Goal: Task Accomplishment & Management: Use online tool/utility

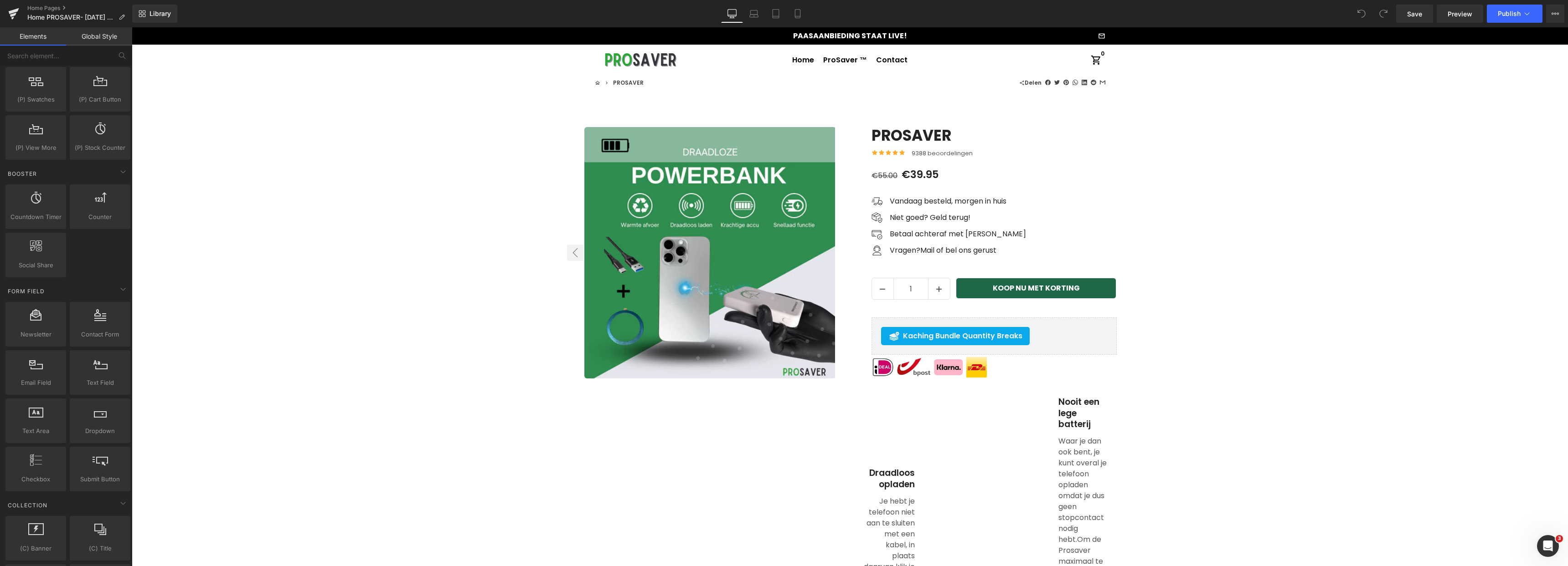
scroll to position [1133, 0]
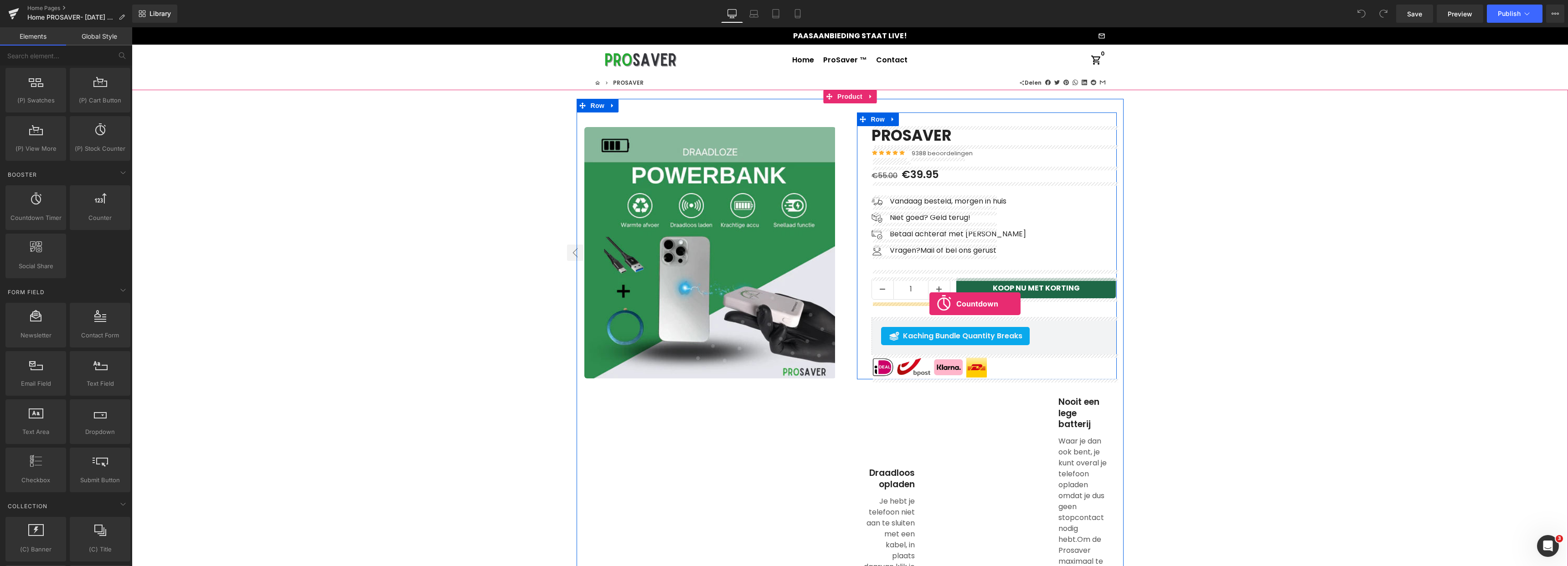
drag, startPoint x: 171, startPoint y: 236, endPoint x: 929, endPoint y: 304, distance: 761.0
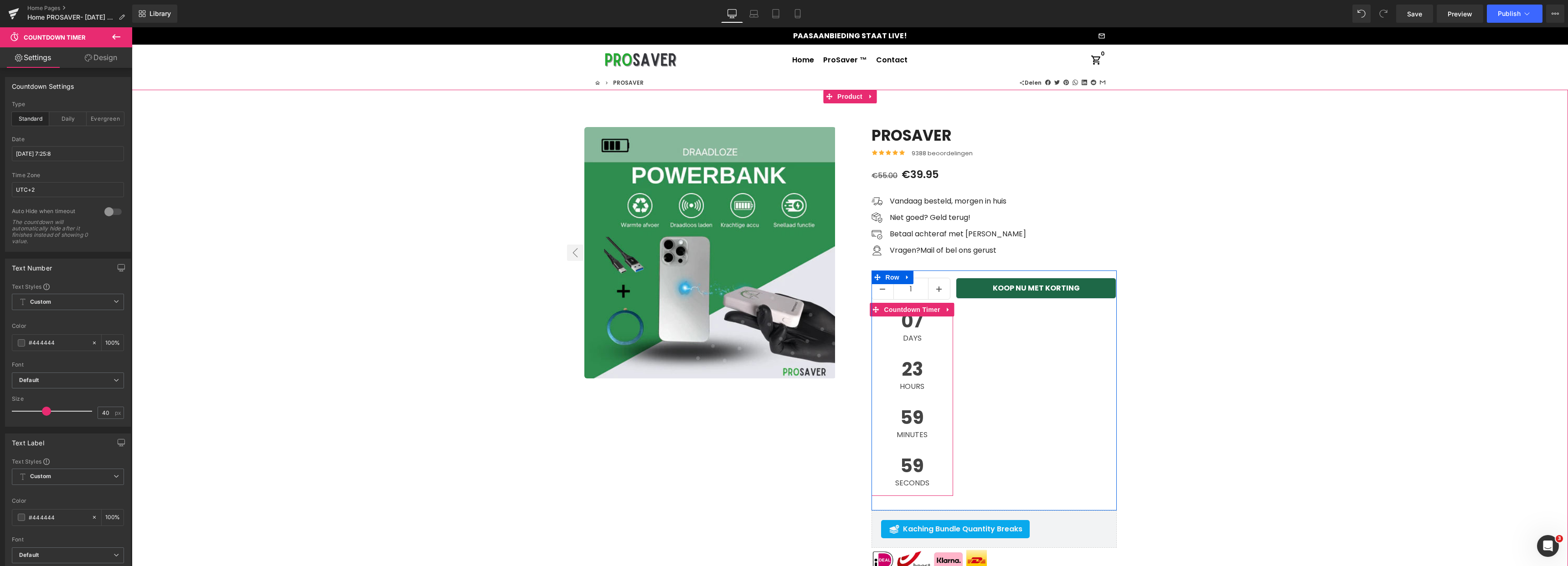
click at [908, 371] on span "23" at bounding box center [912, 372] width 25 height 23
drag, startPoint x: 950, startPoint y: 357, endPoint x: 1016, endPoint y: 352, distance: 66.2
click at [1016, 352] on div "1 (P) Quantity 07 Days 23 Hours 59 Minutes 56 Seconds Countdown Timer KOOP NU M…" at bounding box center [994, 391] width 245 height 240
drag, startPoint x: 921, startPoint y: 359, endPoint x: 940, endPoint y: 314, distance: 48.8
click at [940, 314] on div "07 Days 23 Hours 59 Minutes 54 Seconds Countdown Timer" at bounding box center [912, 399] width 82 height 193
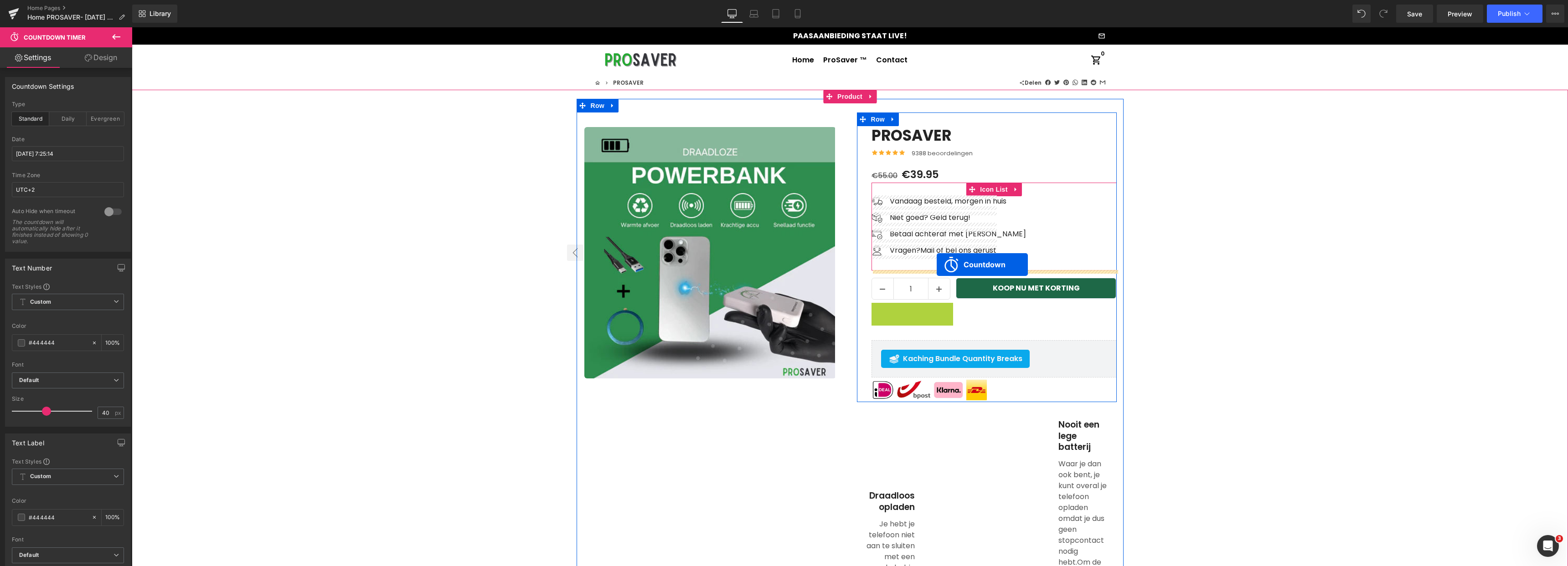
drag, startPoint x: 921, startPoint y: 314, endPoint x: 937, endPoint y: 265, distance: 51.5
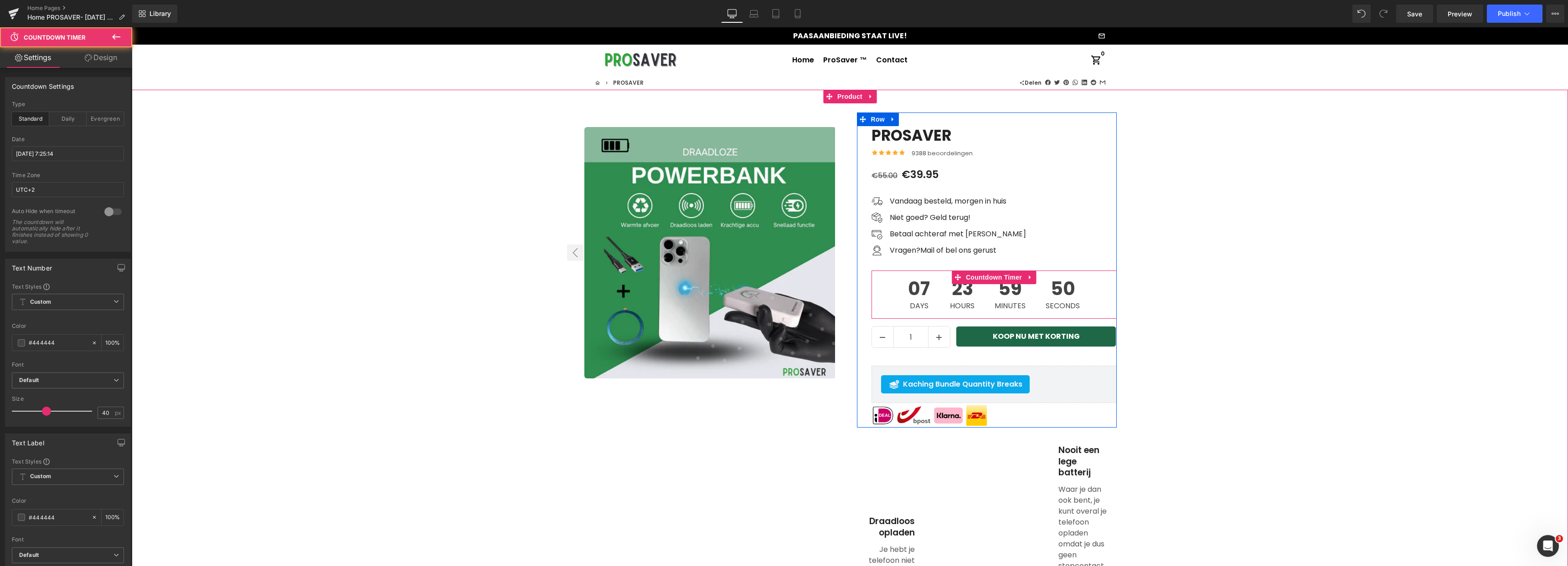
click at [963, 296] on span "23" at bounding box center [963, 291] width 25 height 23
click at [990, 281] on span "Countdown Timer" at bounding box center [994, 277] width 60 height 13
click at [66, 194] on input "UTC+2" at bounding box center [68, 189] width 112 height 15
click at [62, 156] on input "[DATE] 7:25:14" at bounding box center [68, 154] width 112 height 15
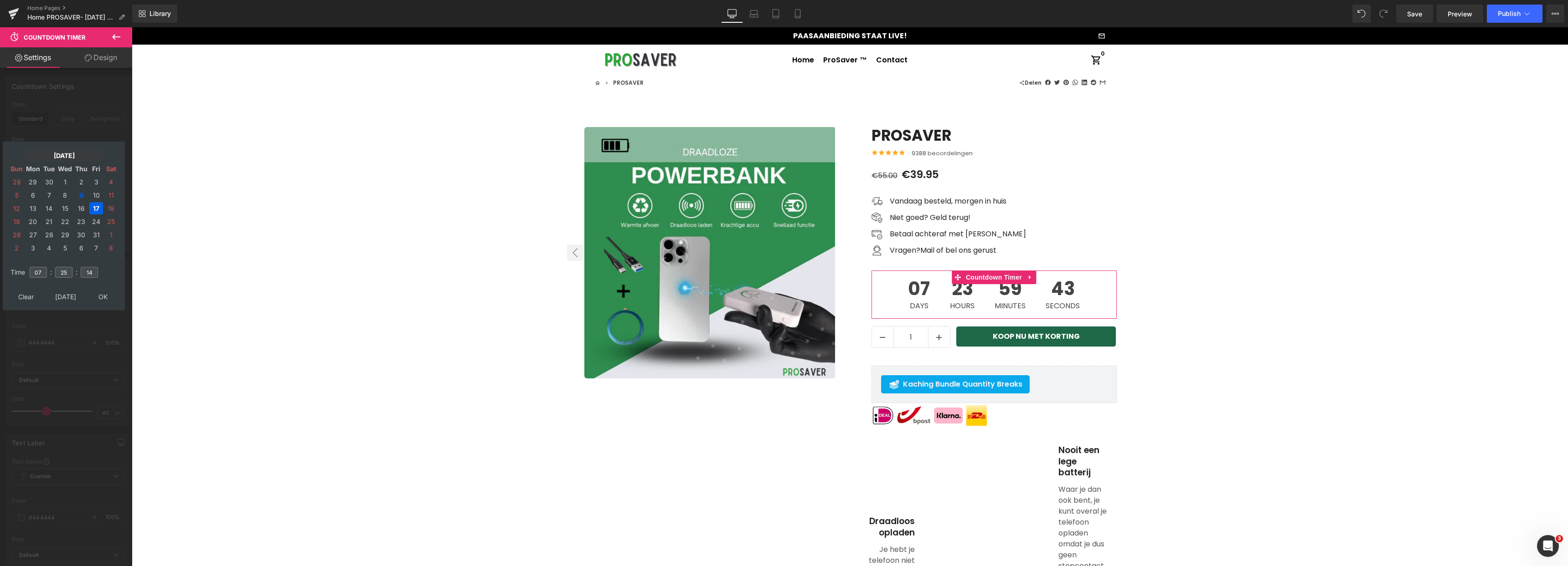
click at [65, 153] on td "[DATE]" at bounding box center [64, 155] width 78 height 12
click at [77, 231] on td "2025" at bounding box center [77, 232] width 27 height 23
click at [49, 282] on td "Dec" at bounding box center [51, 278] width 27 height 23
click at [66, 297] on td "OK" at bounding box center [64, 297] width 108 height 12
click at [67, 236] on td "31" at bounding box center [65, 235] width 16 height 12
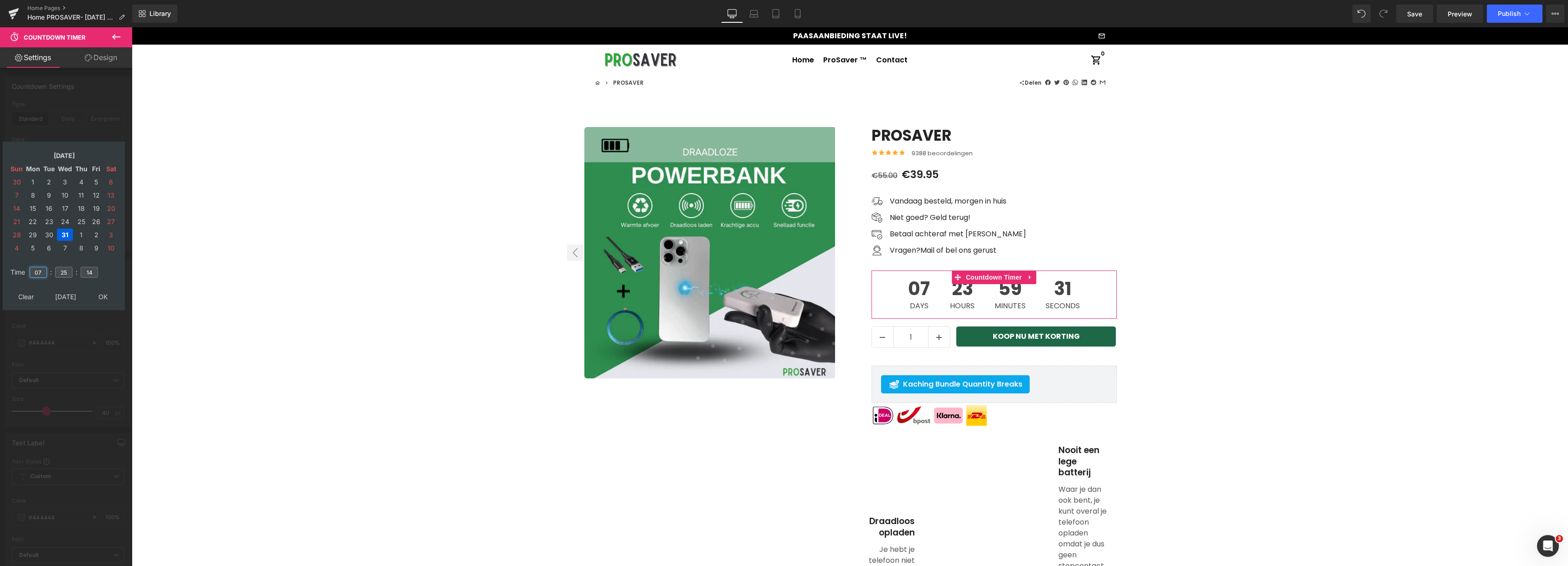
click at [42, 275] on input "07" at bounding box center [37, 272] width 17 height 11
click at [40, 274] on input "07" at bounding box center [37, 272] width 17 height 11
type input "00"
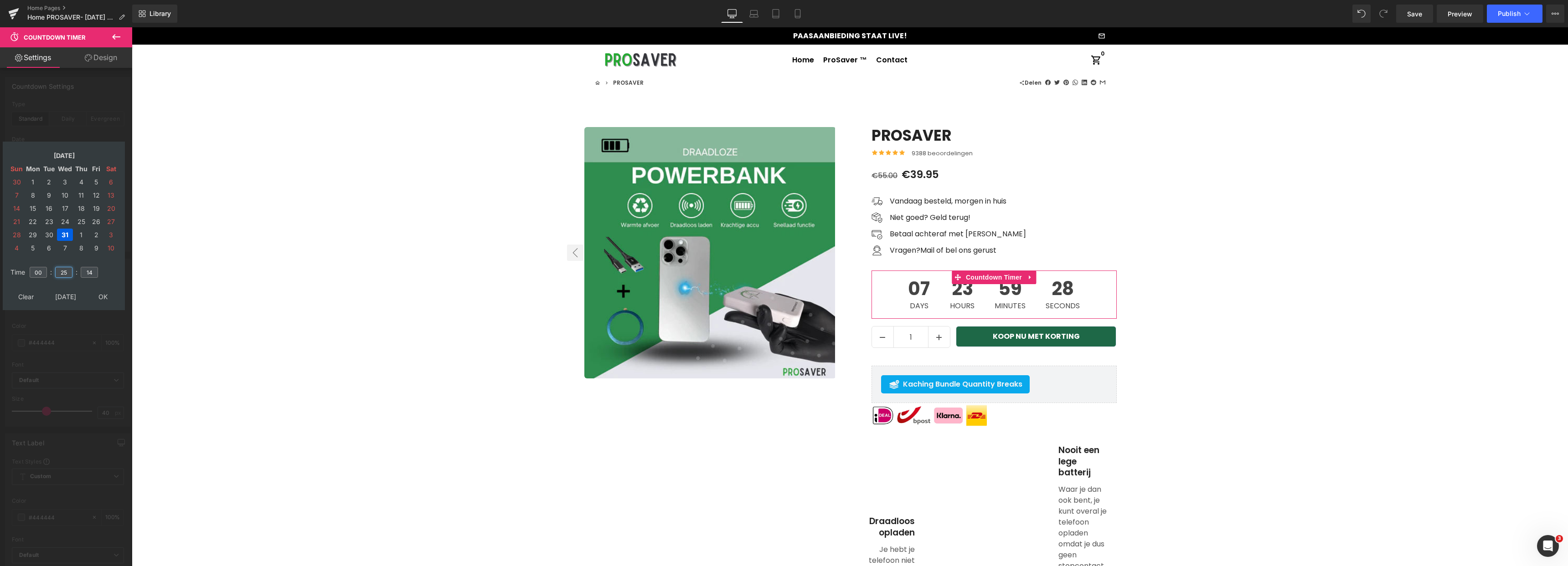
click at [67, 274] on input "25" at bounding box center [63, 272] width 17 height 11
type input "00"
click at [92, 272] on input "14" at bounding box center [89, 272] width 17 height 11
type input "1"
type input "00"
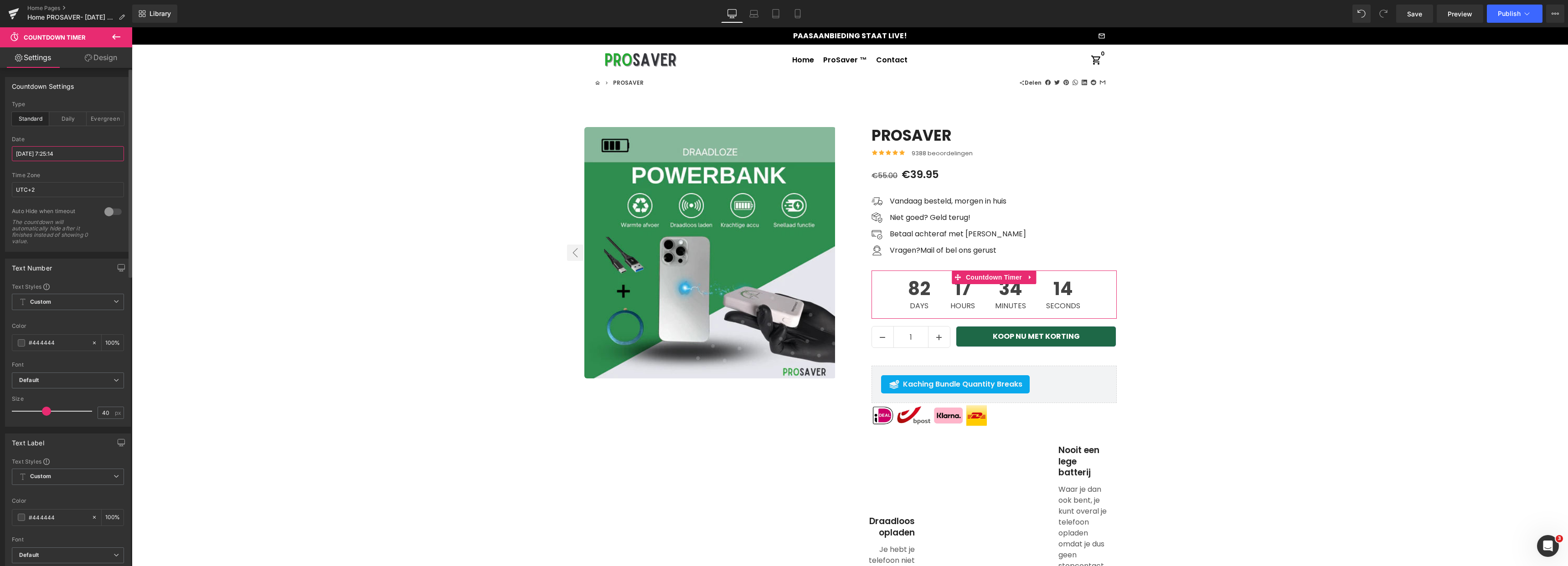
click at [56, 158] on input "[DATE] 7:25:14" at bounding box center [68, 154] width 112 height 15
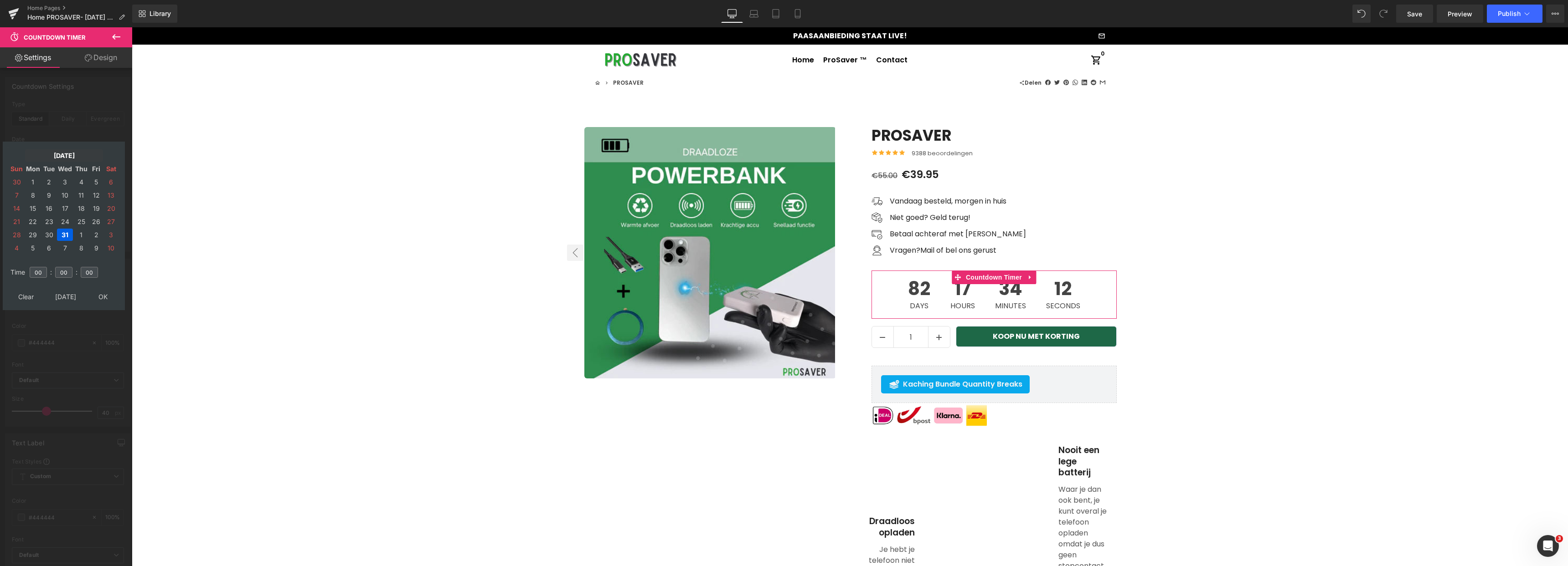
click at [55, 158] on td "[DATE]" at bounding box center [64, 155] width 78 height 12
click at [52, 254] on td "Oct" at bounding box center [51, 255] width 27 height 23
click at [66, 299] on td "OK" at bounding box center [64, 297] width 108 height 12
click at [96, 235] on td "31" at bounding box center [95, 235] width 13 height 12
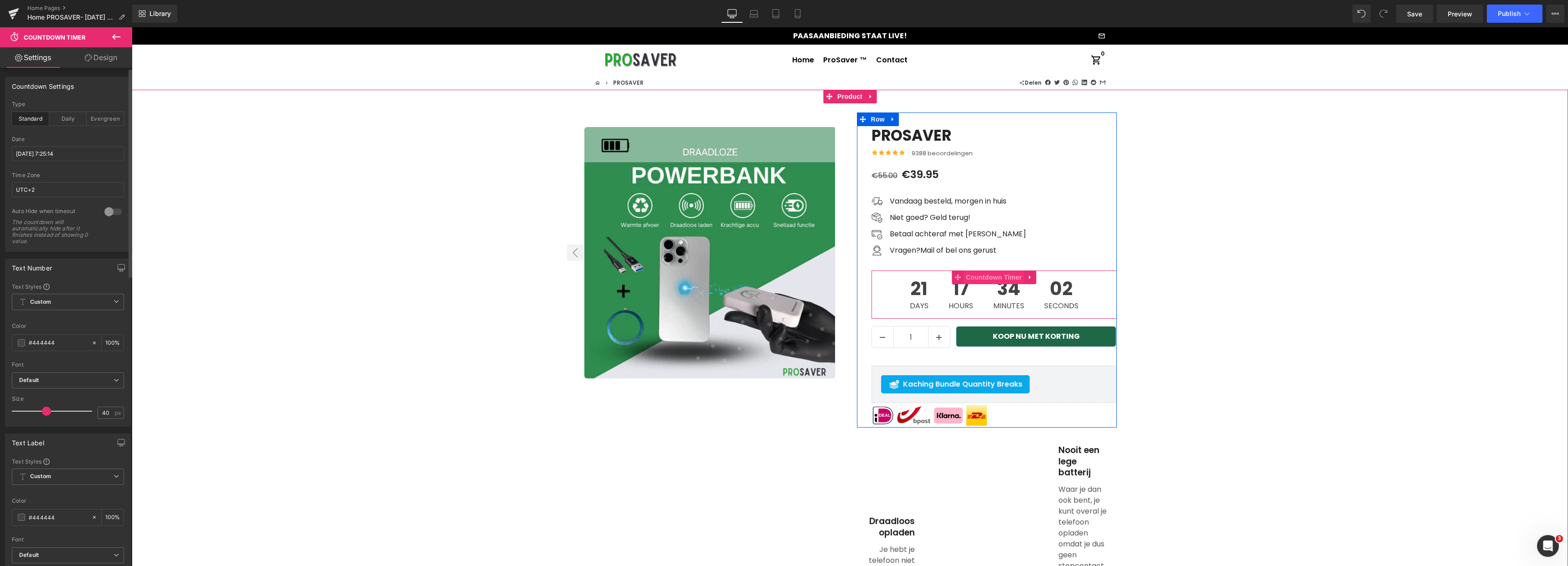
click at [996, 281] on span "Countdown Timer" at bounding box center [994, 277] width 60 height 13
click at [116, 37] on icon at bounding box center [116, 36] width 11 height 11
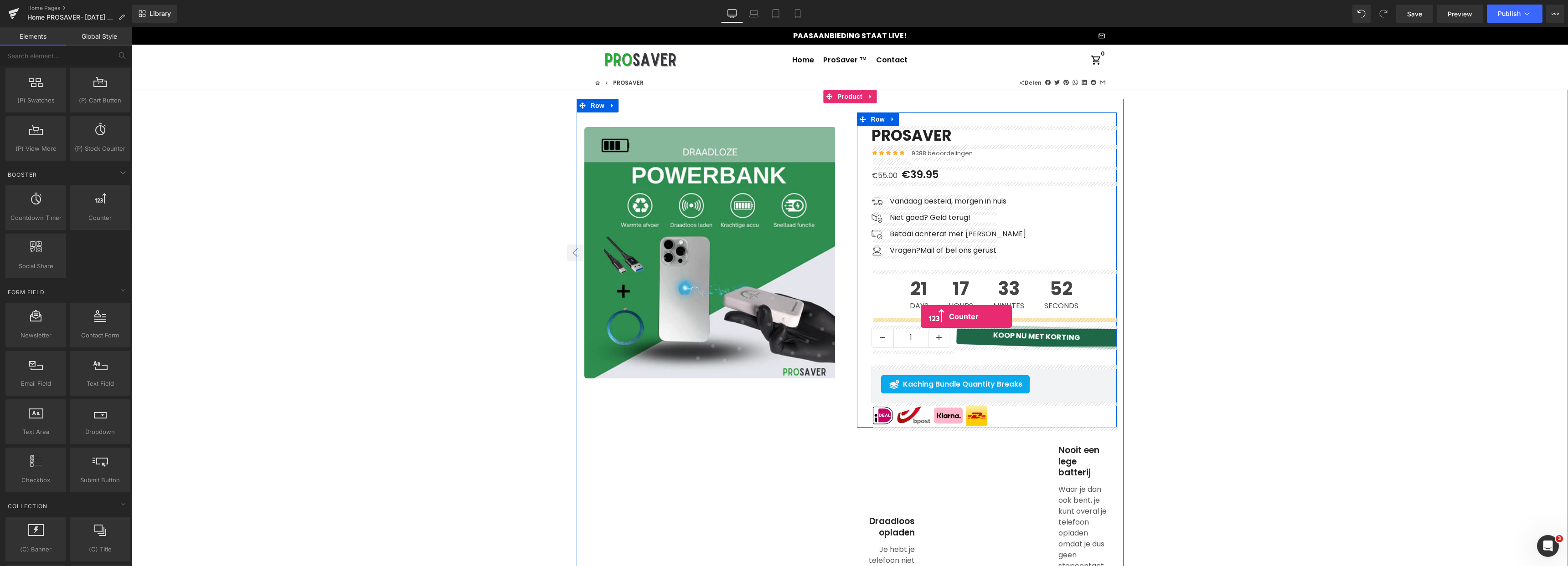
drag, startPoint x: 220, startPoint y: 235, endPoint x: 921, endPoint y: 316, distance: 705.7
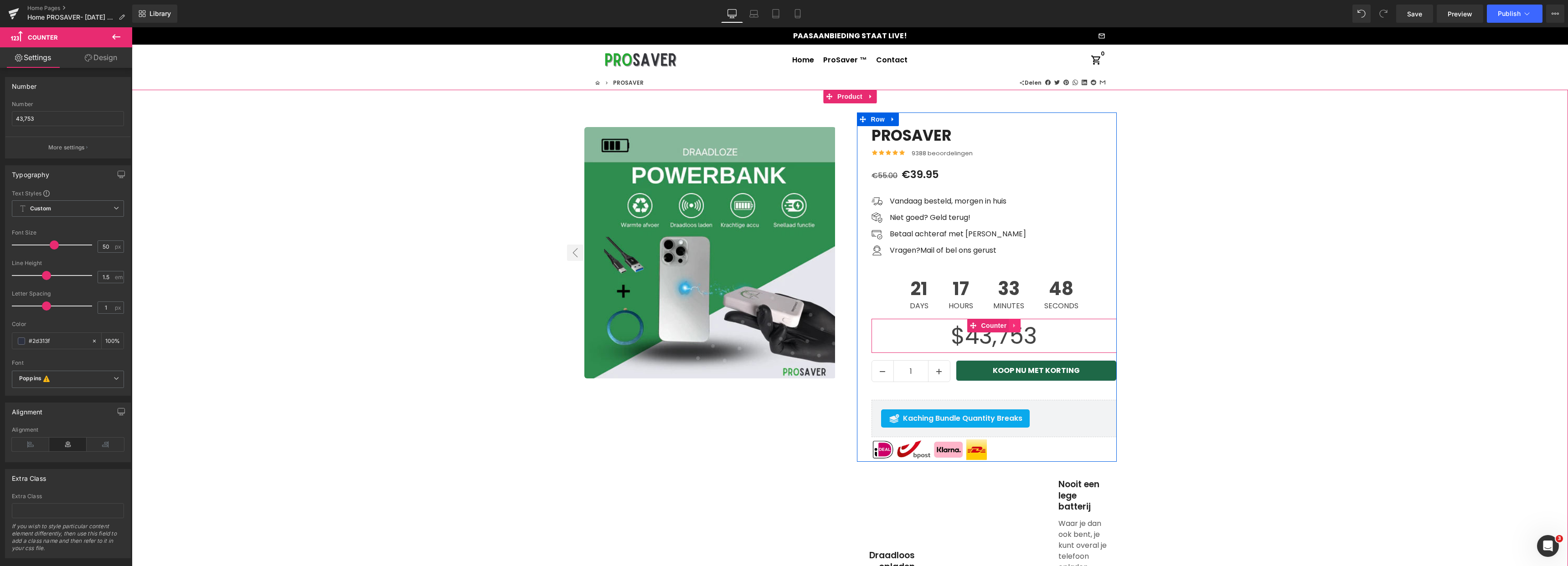
click at [1012, 329] on icon at bounding box center [1014, 325] width 6 height 7
click at [1021, 328] on icon at bounding box center [1020, 325] width 6 height 6
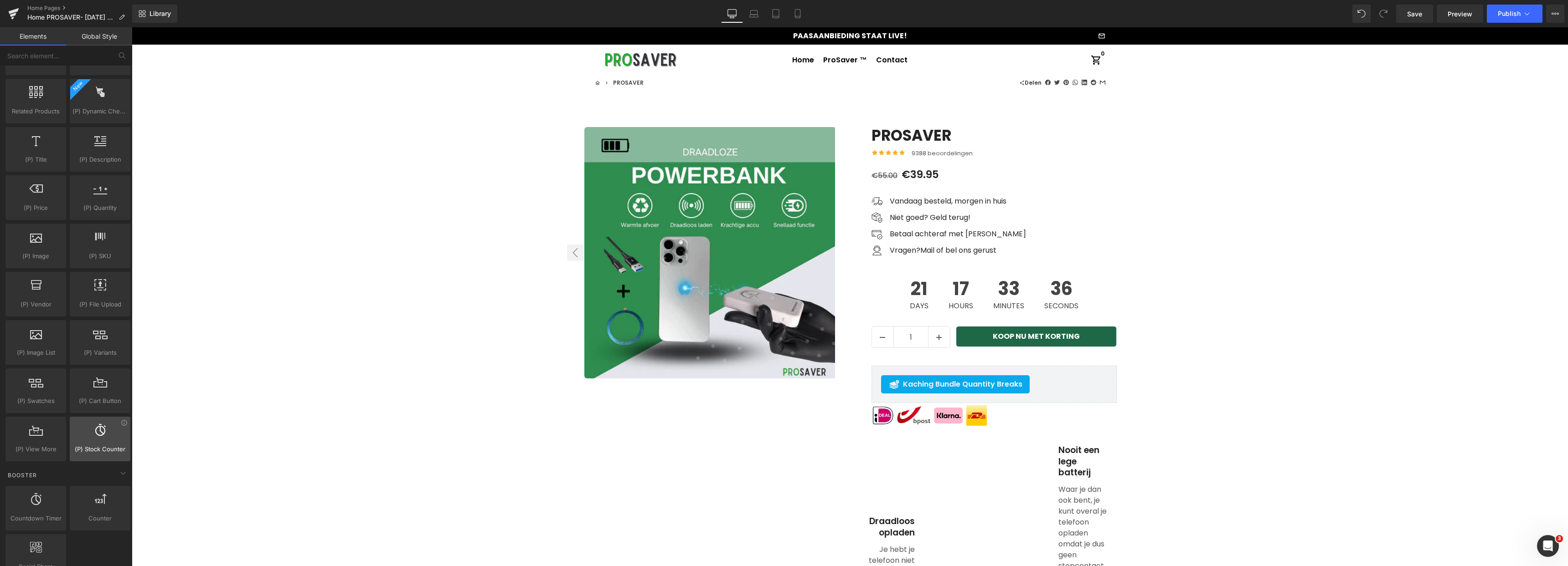
scroll to position [827, 0]
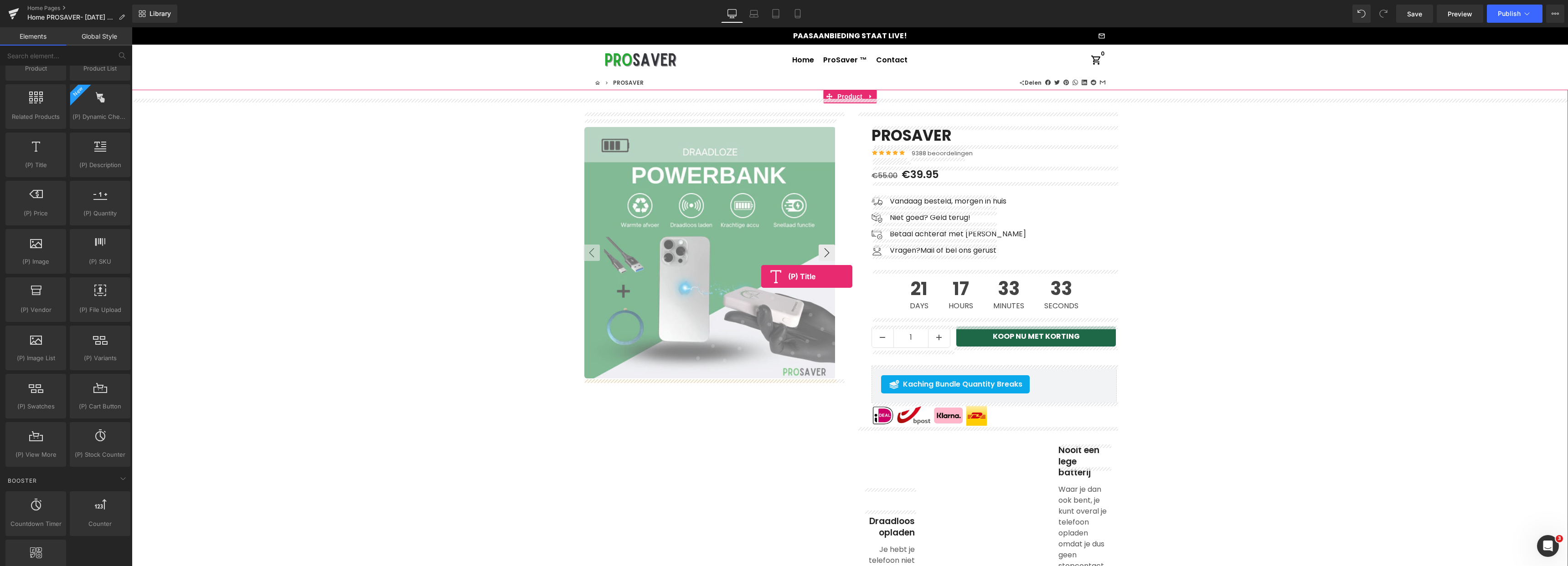
drag, startPoint x: 170, startPoint y: 191, endPoint x: 764, endPoint y: 276, distance: 600.1
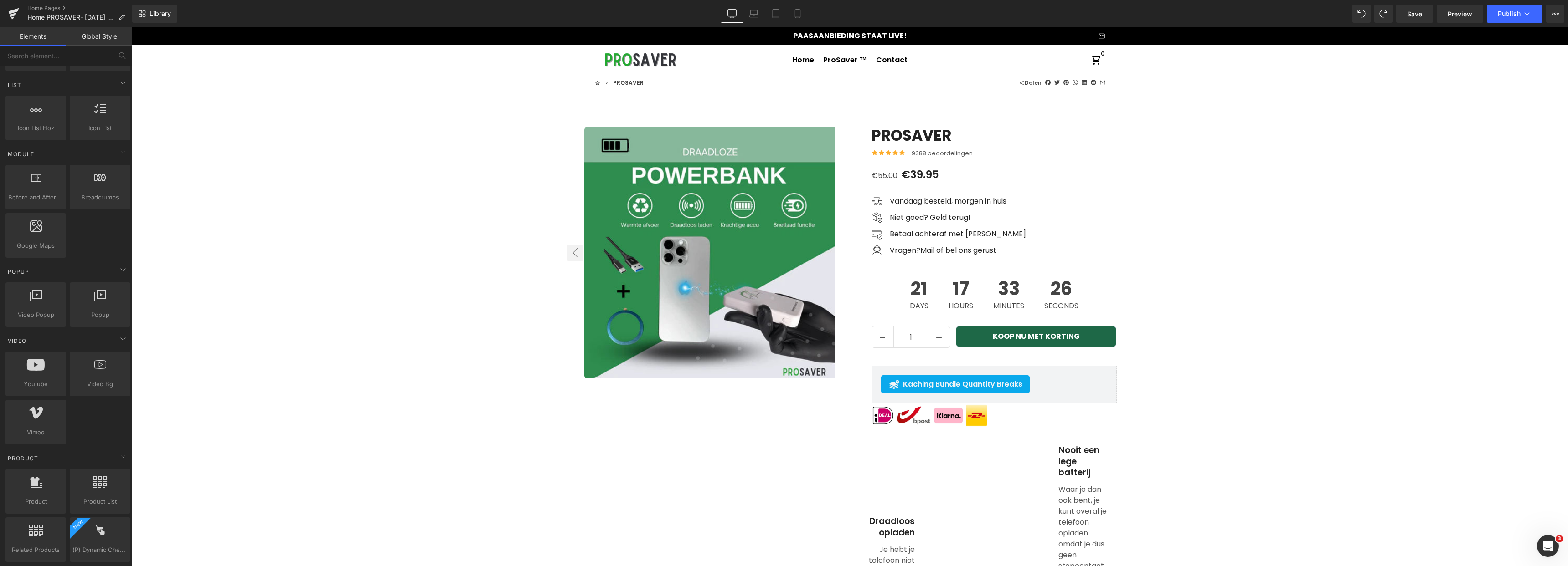
scroll to position [0, 0]
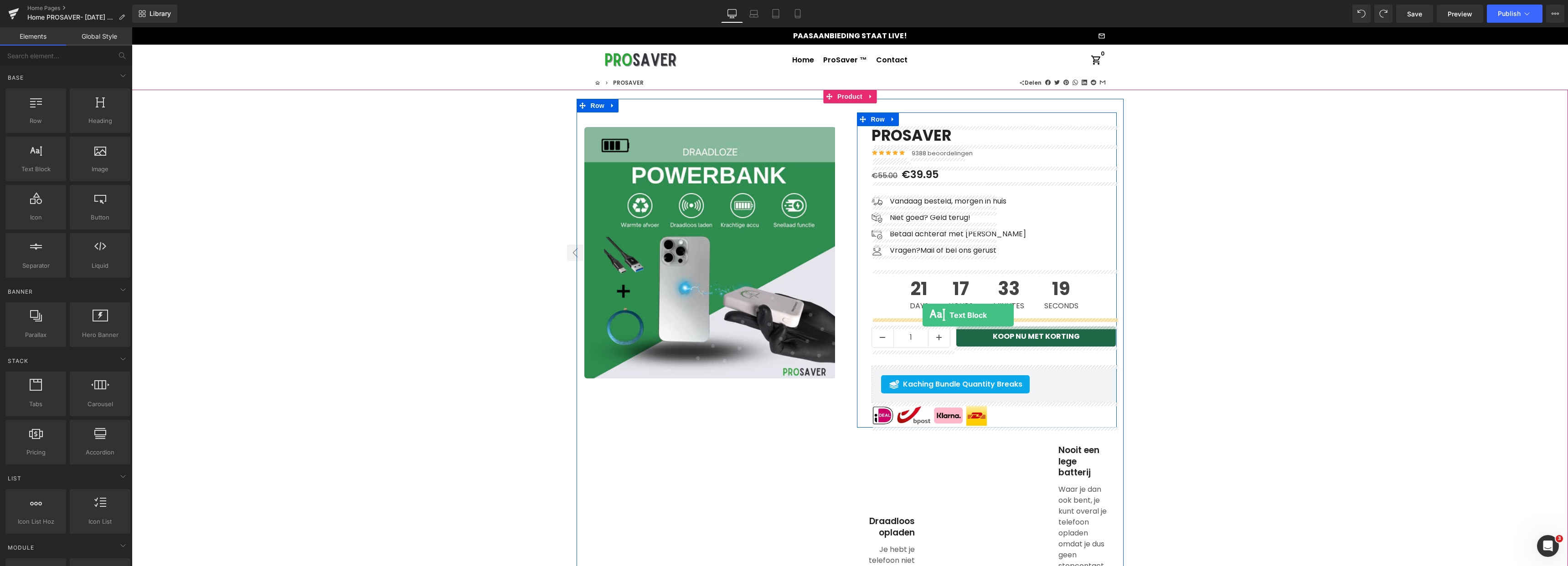
drag, startPoint x: 164, startPoint y: 186, endPoint x: 923, endPoint y: 316, distance: 770.1
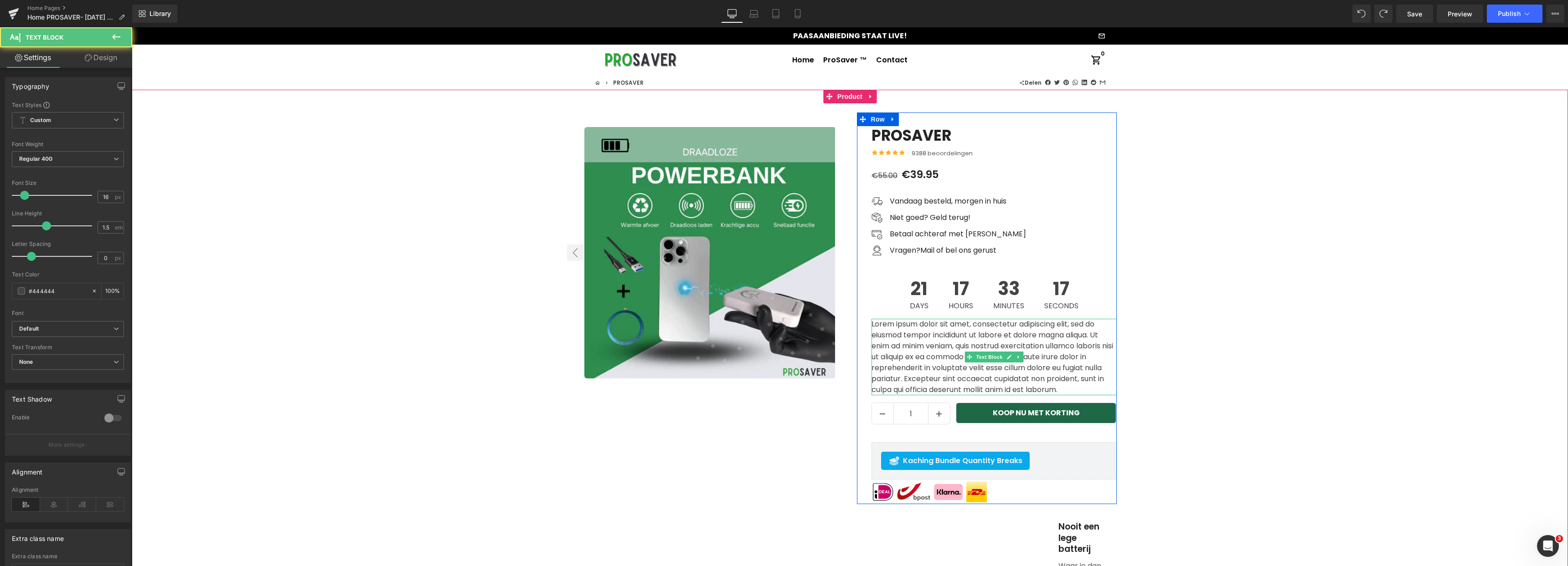
click at [929, 376] on p "Lorem ipsum dolor sit amet, consectetur adipiscing elit, sed do eiusmod tempor …" at bounding box center [994, 357] width 245 height 76
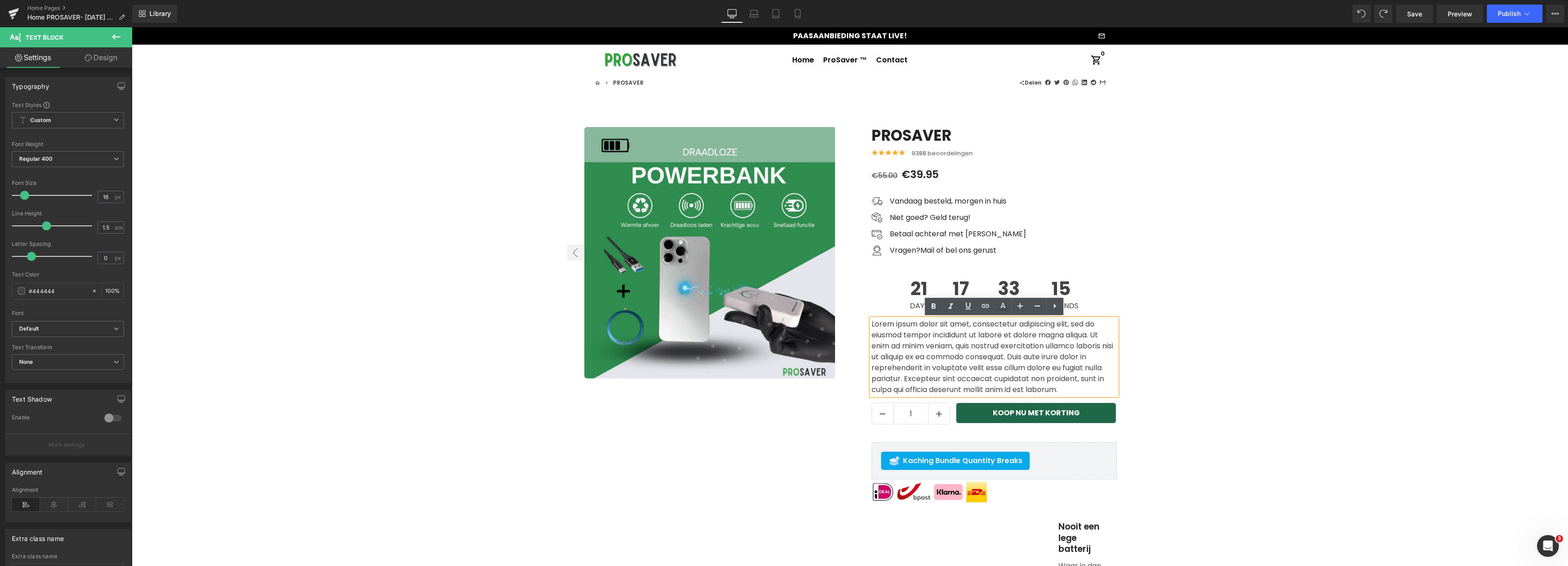
drag, startPoint x: 911, startPoint y: 387, endPoint x: 870, endPoint y: 326, distance: 73.5
click at [871, 326] on p "Lorem ipsum dolor sit amet, consectetur adipiscing elit, sed do eiusmod tempor …" at bounding box center [994, 357] width 245 height 76
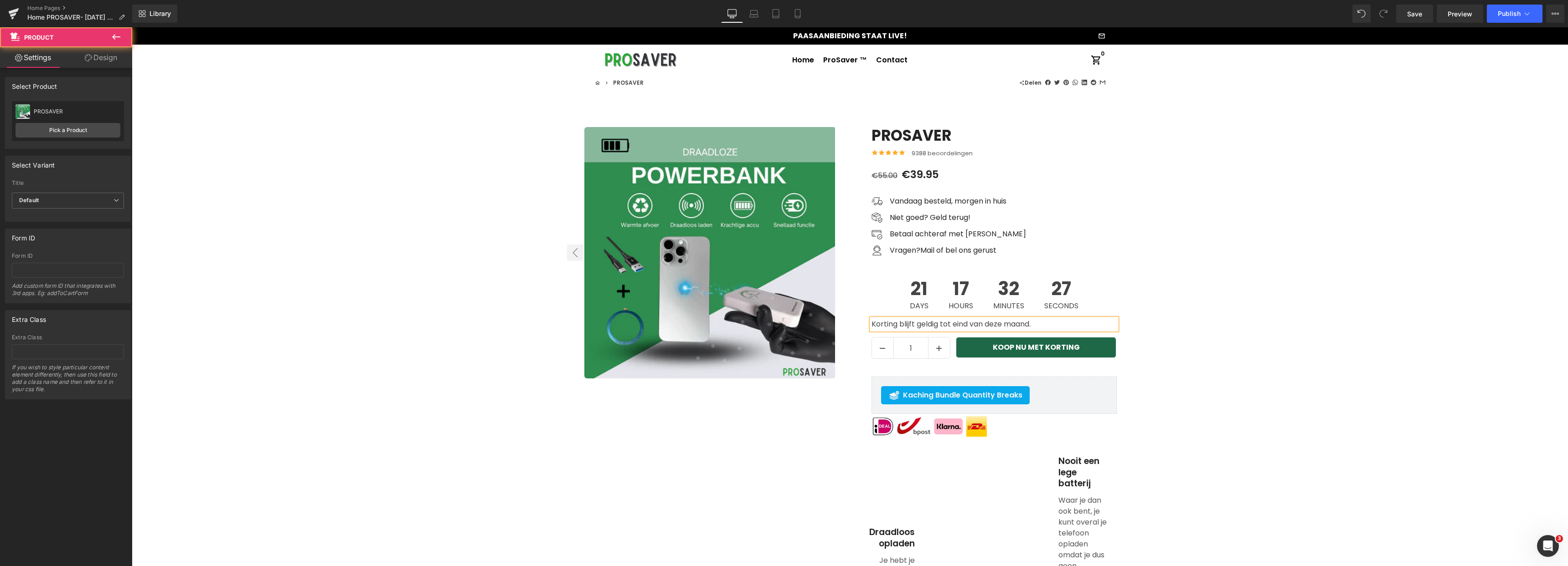
click at [1499, 19] on button "Publish" at bounding box center [1515, 13] width 56 height 19
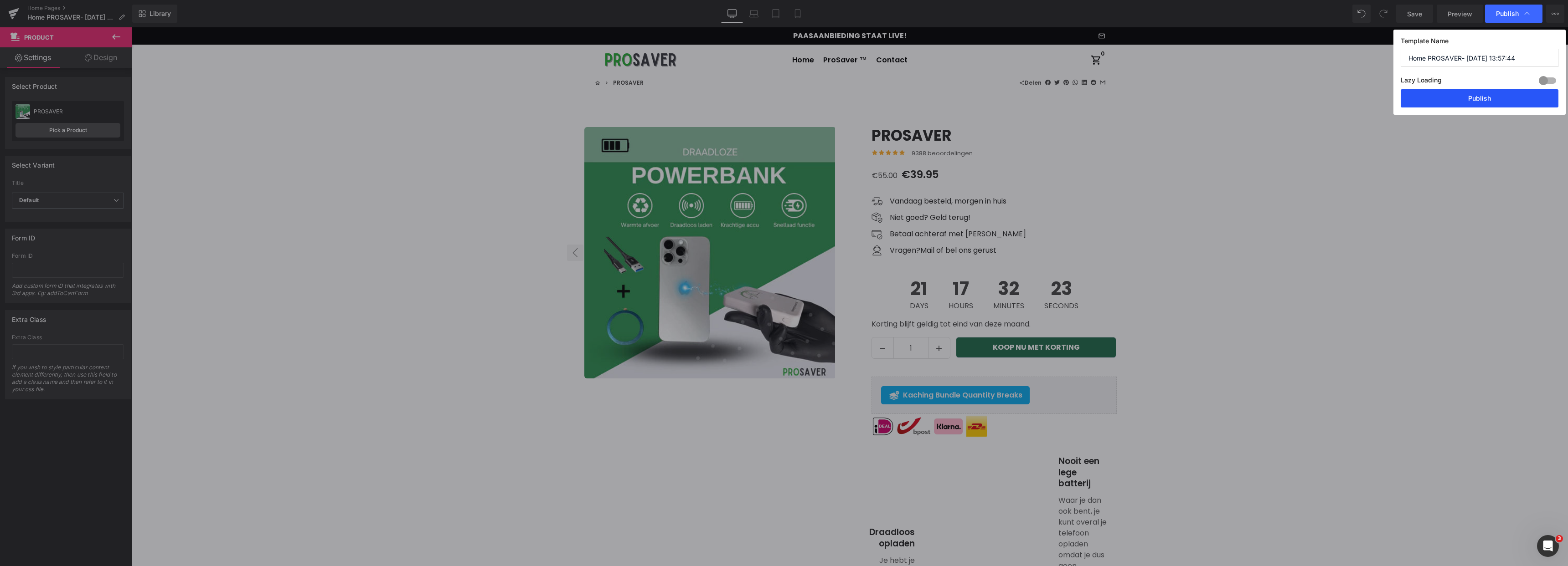
click at [1476, 100] on button "Publish" at bounding box center [1479, 98] width 157 height 19
